Goal: Book appointment/travel/reservation

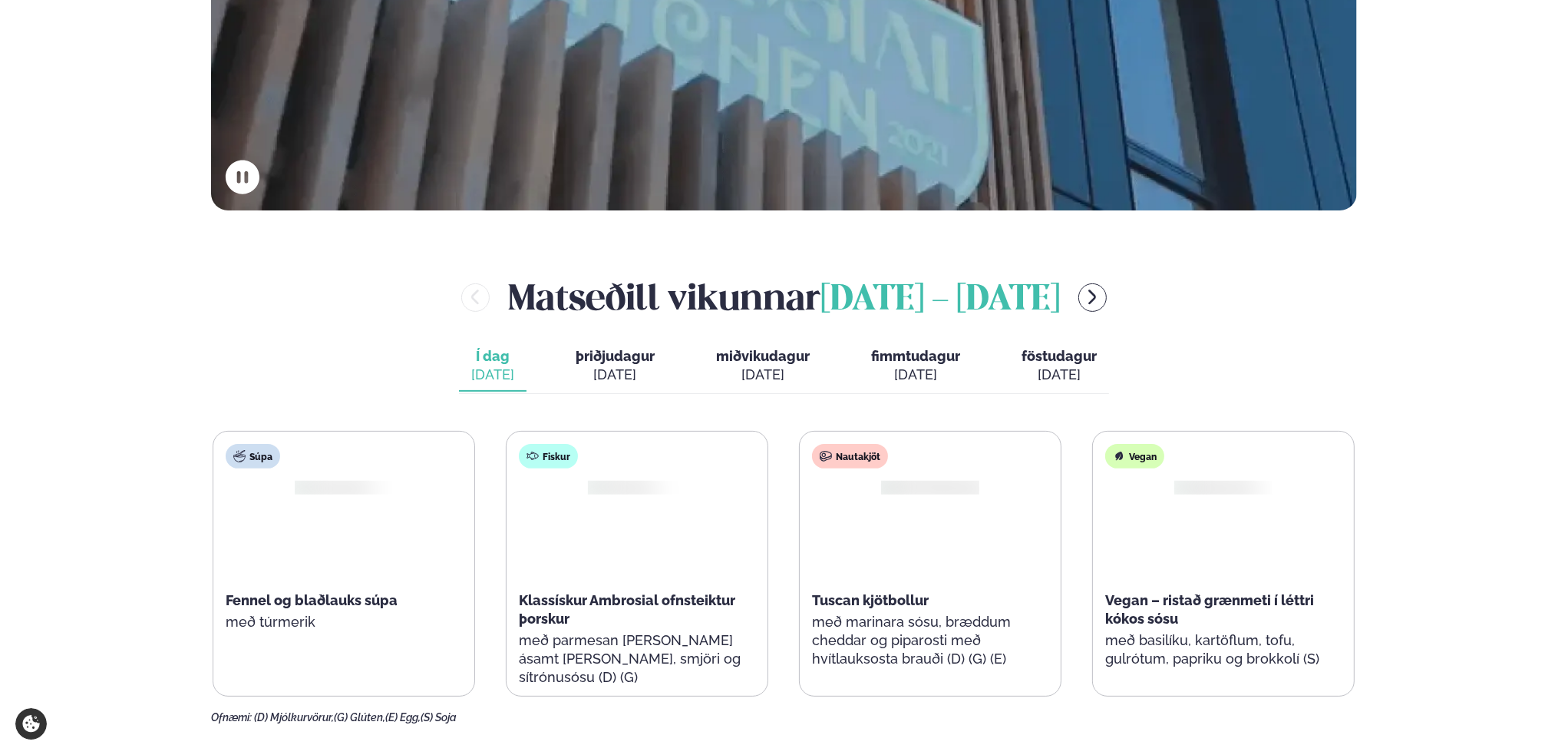
scroll to position [614, 0]
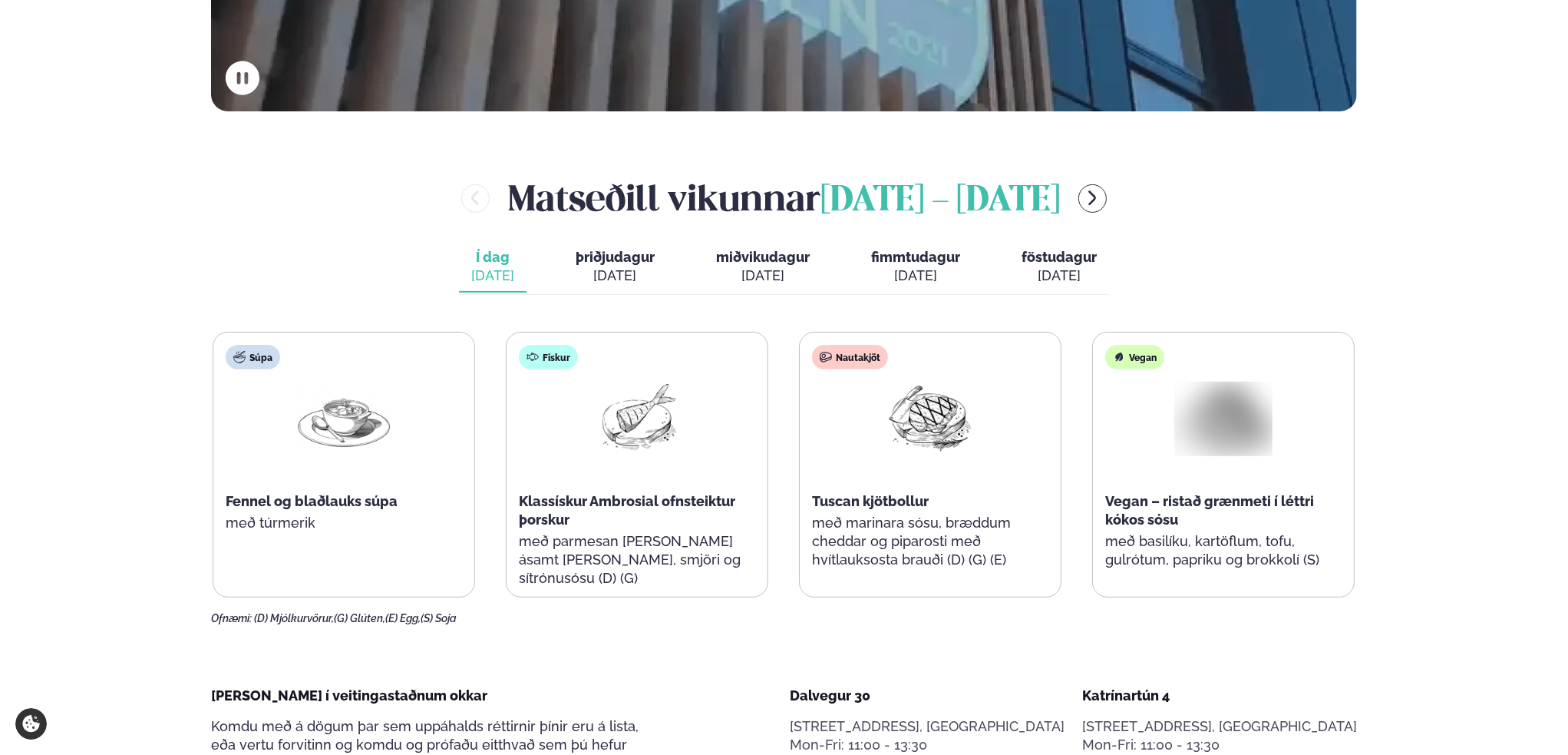
click at [636, 268] on div "[DATE]" at bounding box center [615, 276] width 79 height 19
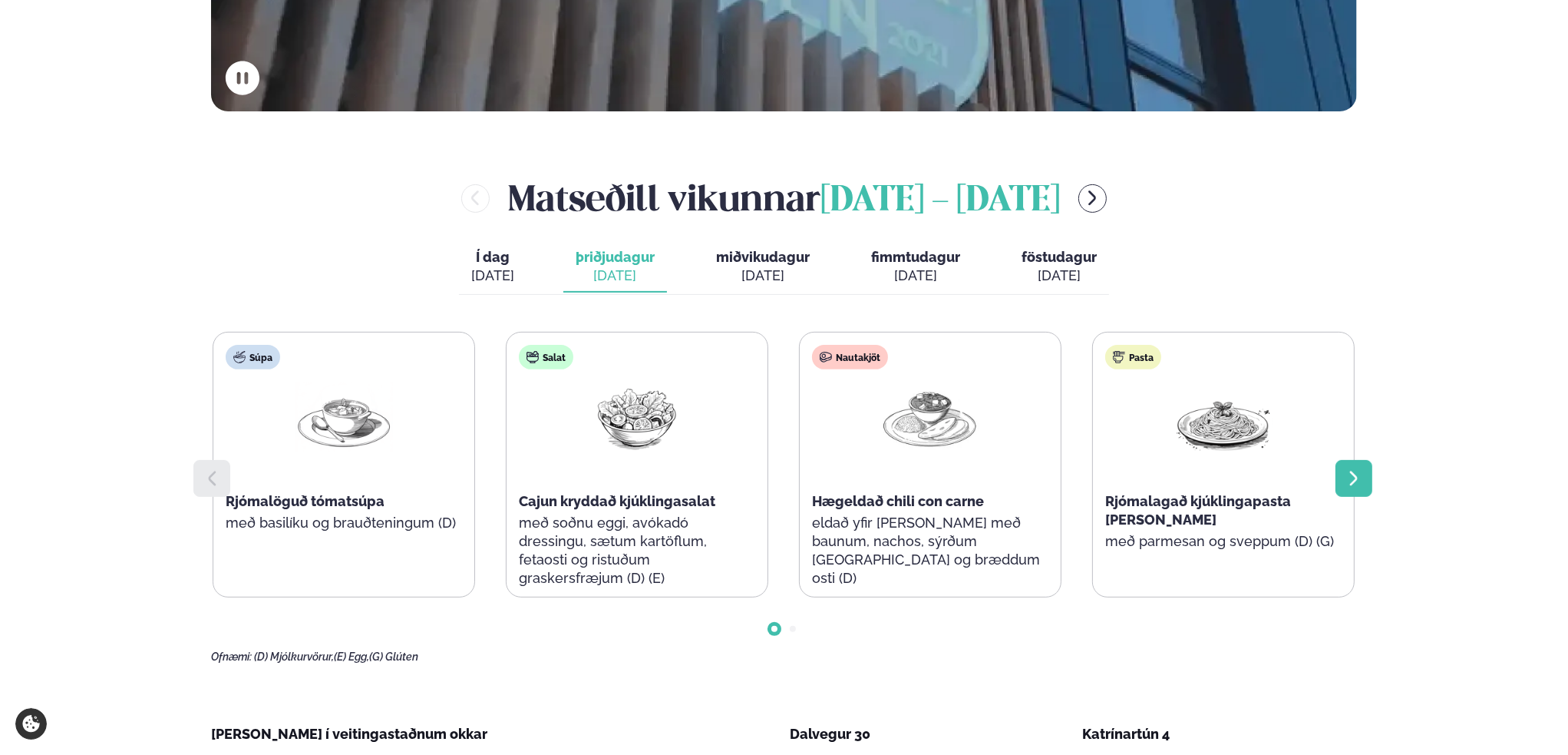
click at [1364, 486] on div at bounding box center [1354, 478] width 36 height 36
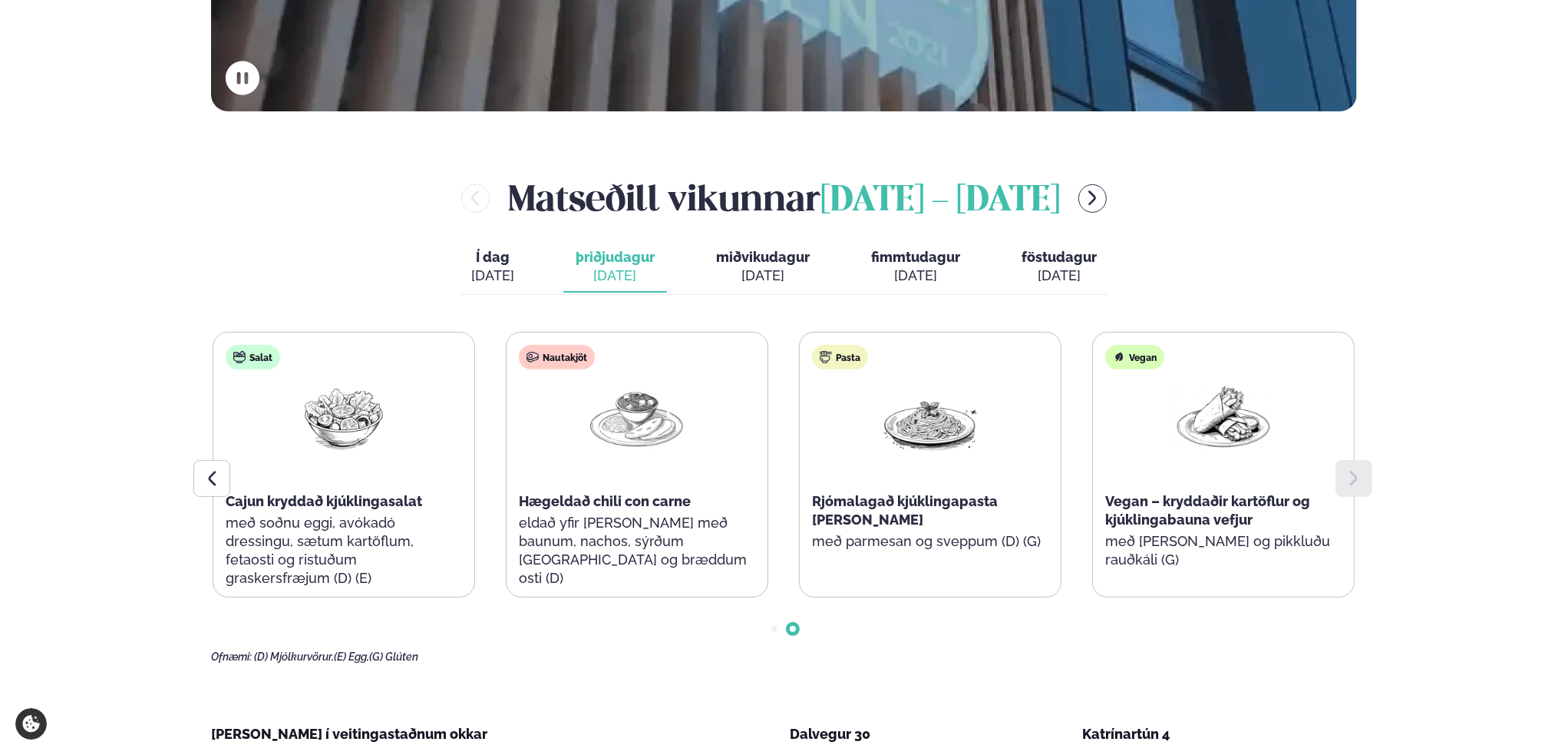
click at [741, 261] on span "miðvikudagur" at bounding box center [763, 257] width 93 height 16
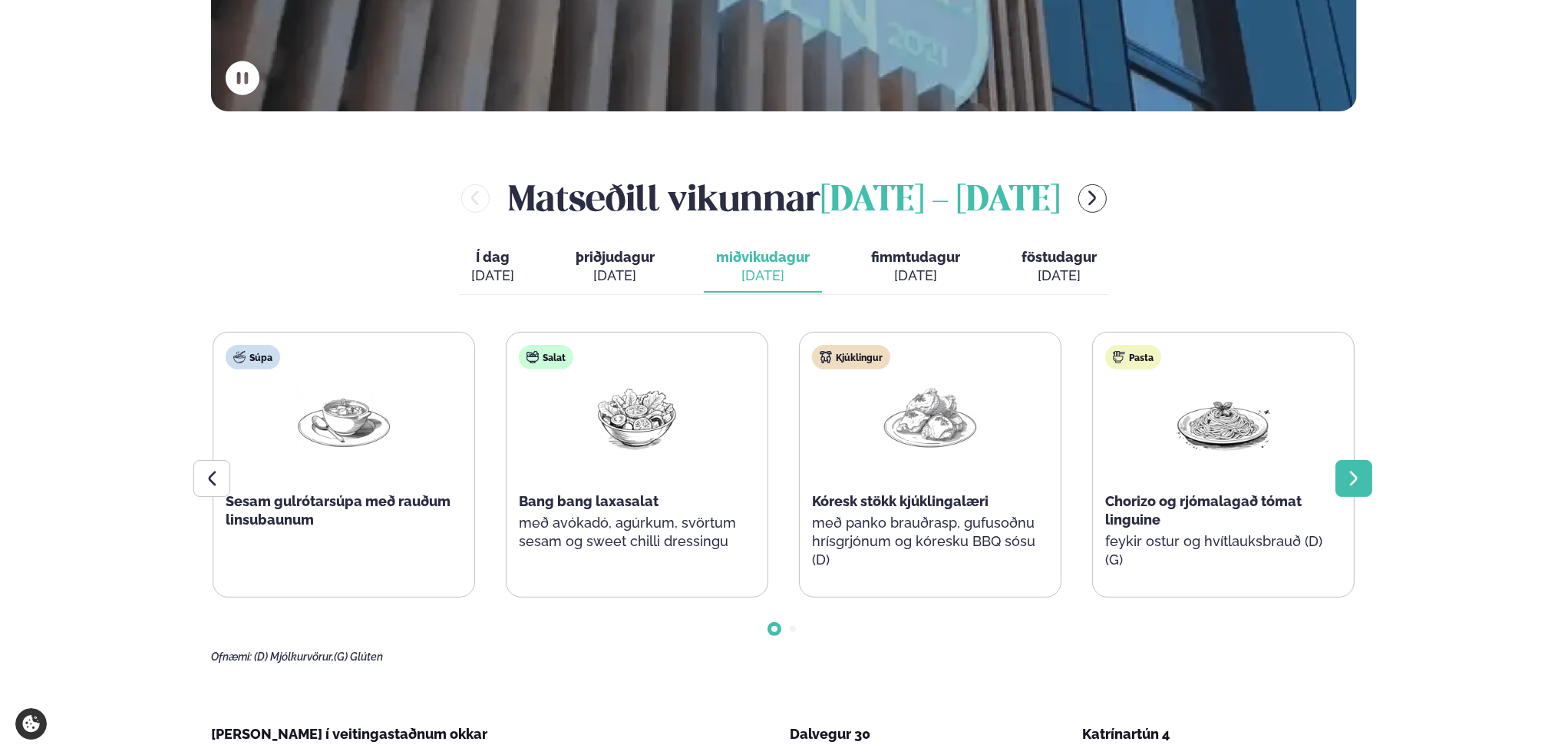
click at [1349, 470] on icon at bounding box center [1354, 478] width 19 height 19
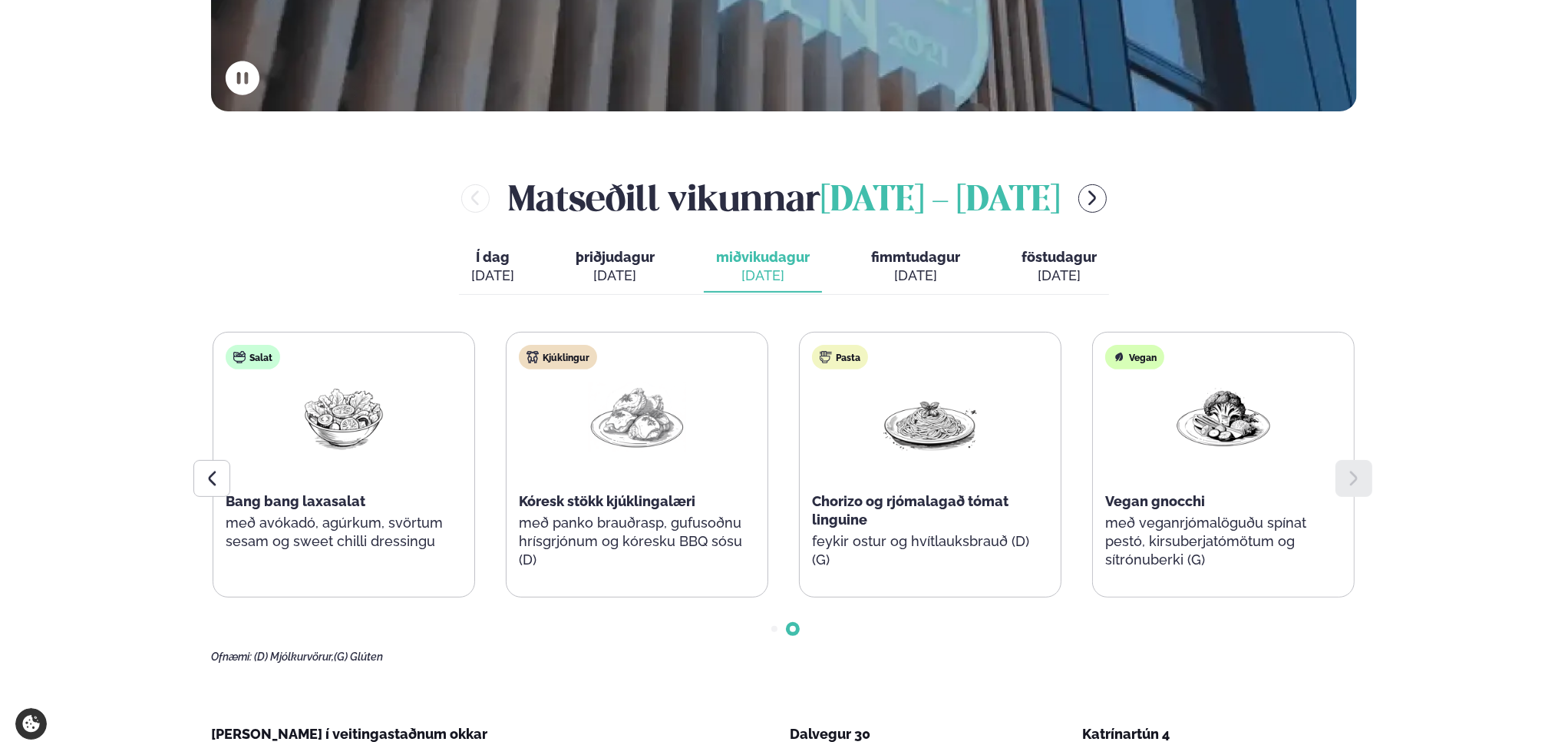
click at [908, 258] on span "fimmtudagur" at bounding box center [916, 257] width 89 height 16
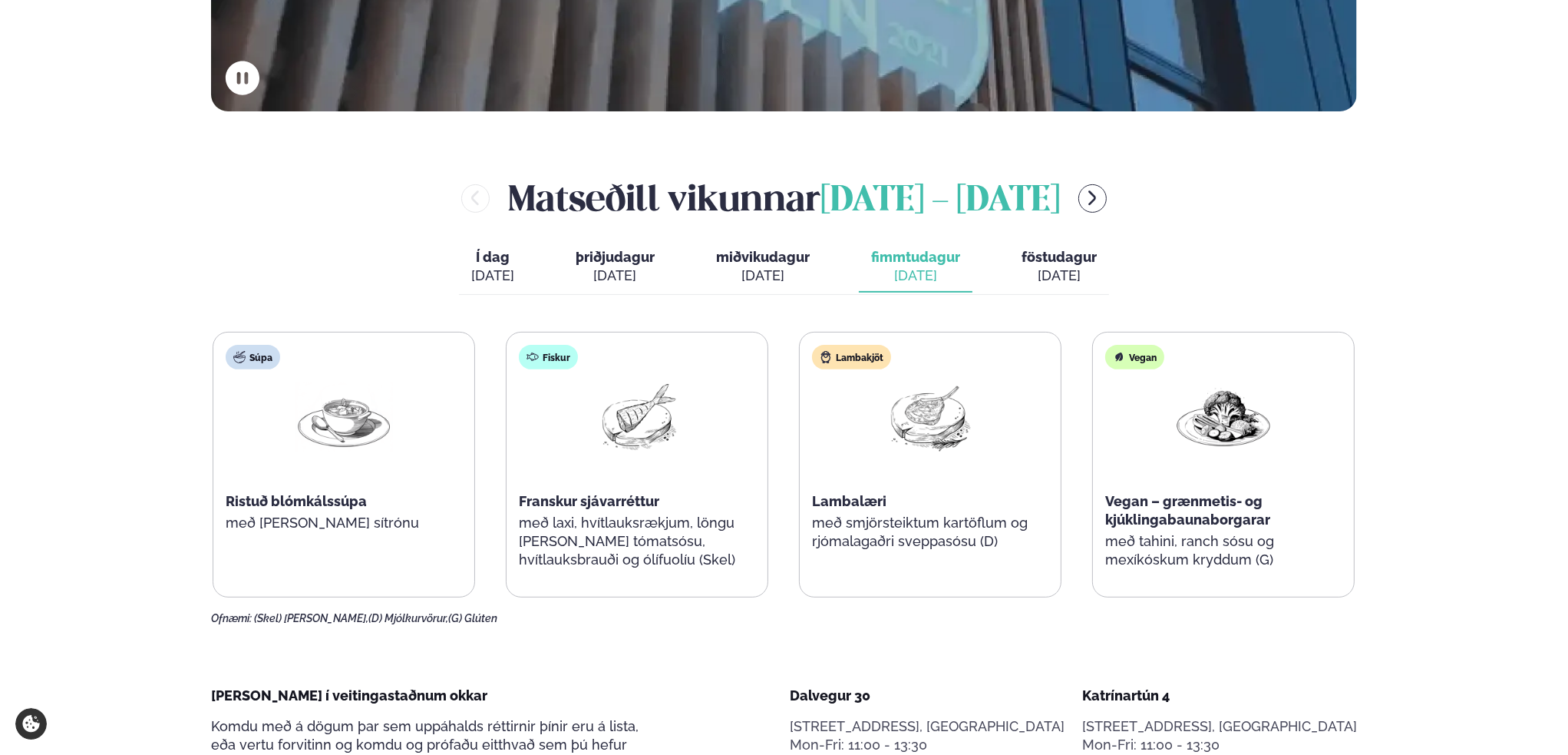
click at [1051, 257] on span "föstudagur" at bounding box center [1059, 257] width 76 height 16
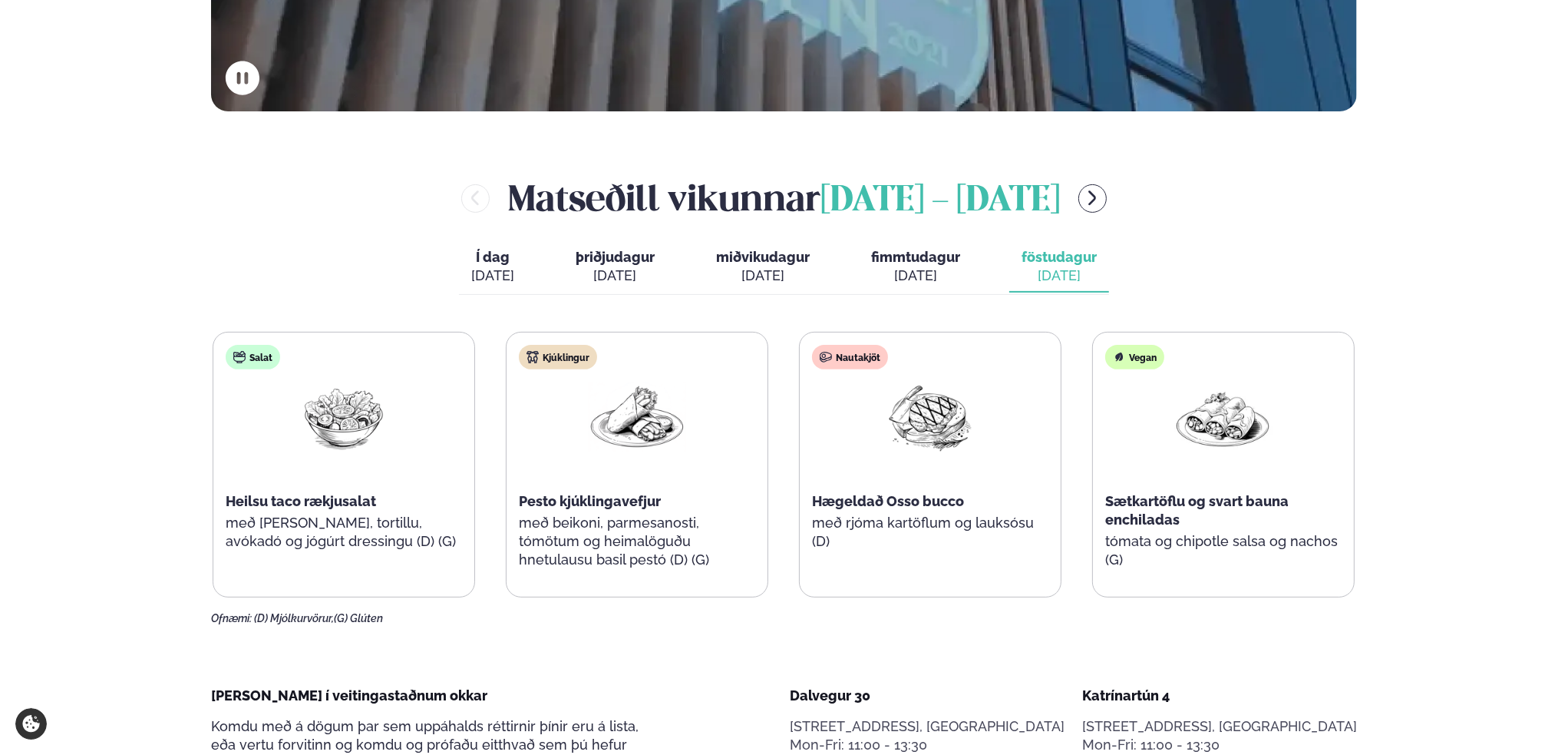
click at [734, 251] on span "miðvikudagur" at bounding box center [763, 257] width 93 height 16
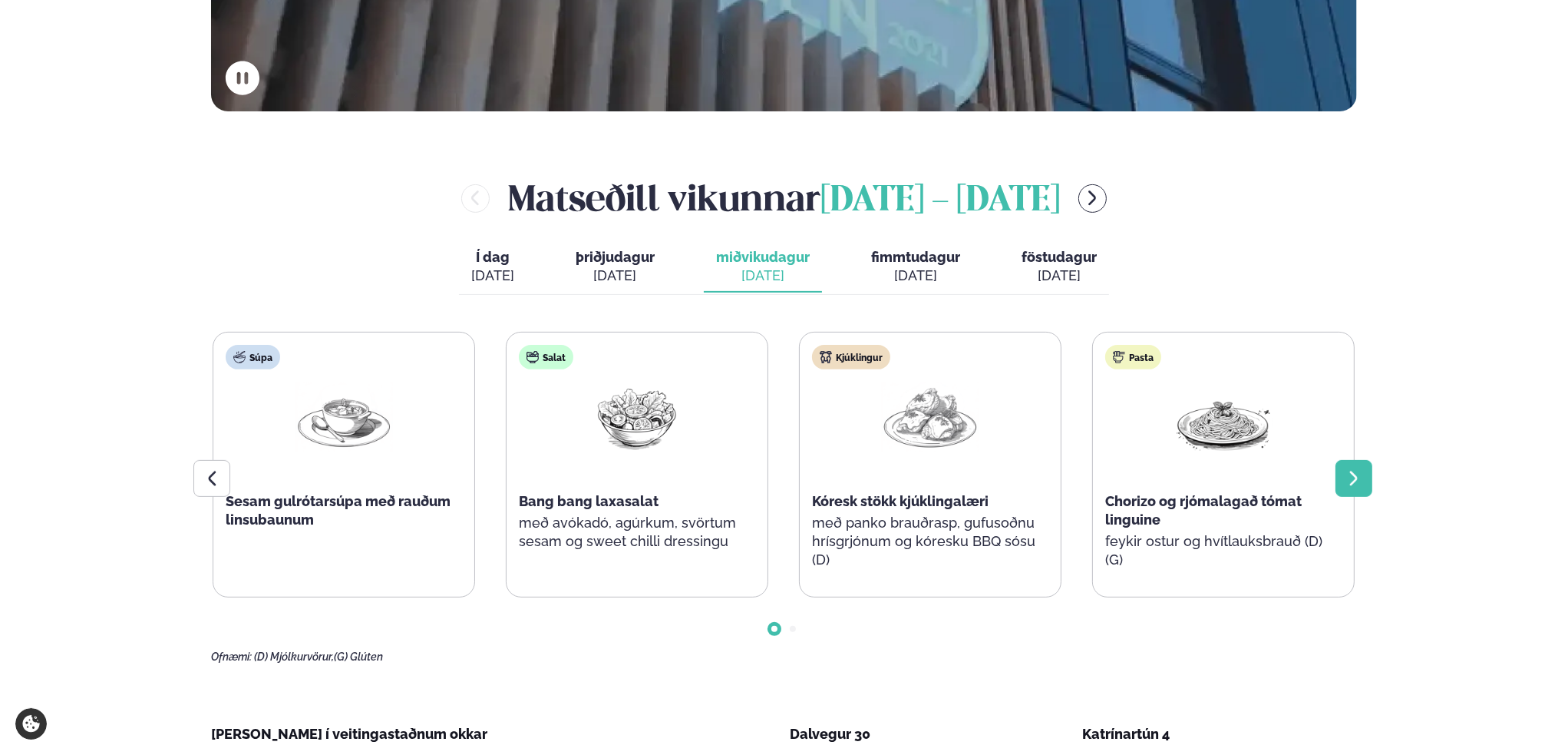
click at [1351, 476] on icon at bounding box center [1354, 478] width 19 height 19
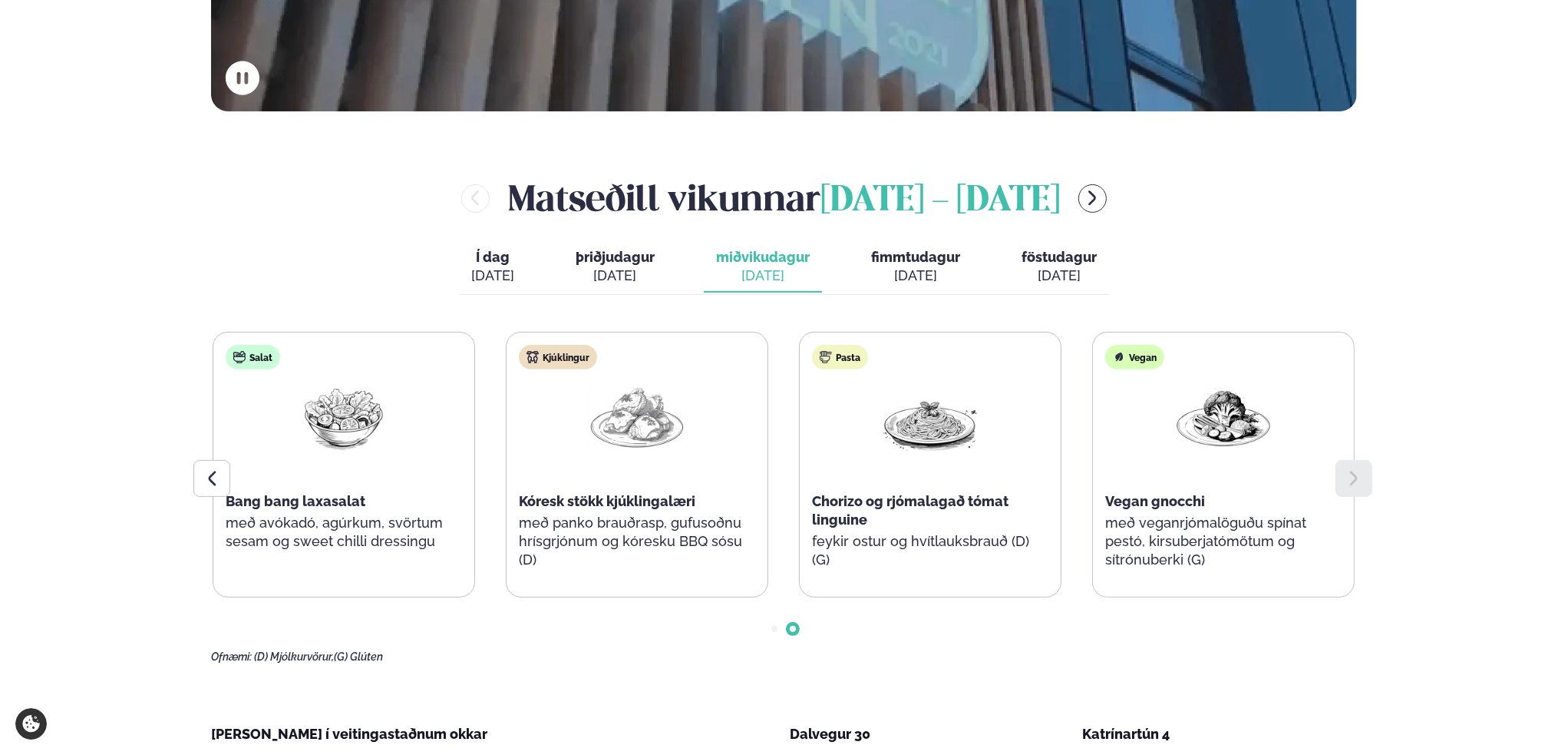
click at [597, 242] on button "þriðjudagur þri. [DATE]" at bounding box center [615, 267] width 104 height 51
